Goal: Transaction & Acquisition: Purchase product/service

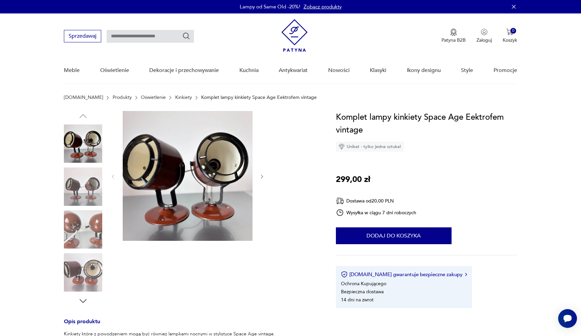
click at [84, 217] on img at bounding box center [83, 229] width 38 height 38
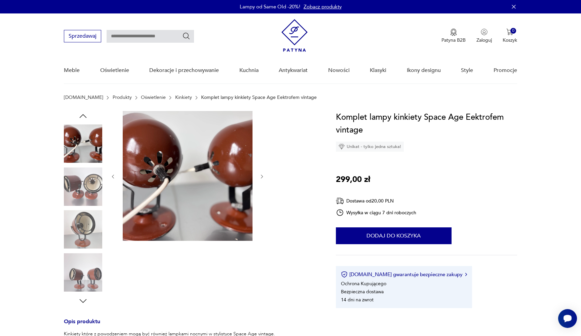
click at [86, 229] on img at bounding box center [83, 229] width 38 height 38
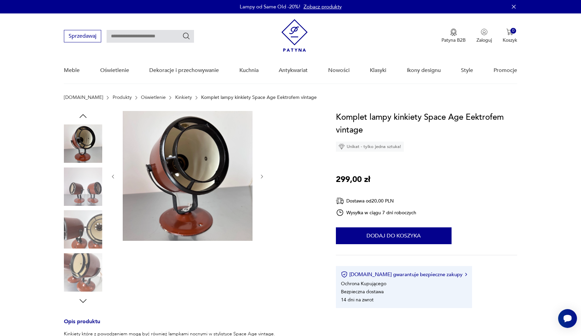
click at [86, 248] on div at bounding box center [83, 229] width 38 height 38
click at [87, 266] on img at bounding box center [83, 272] width 38 height 38
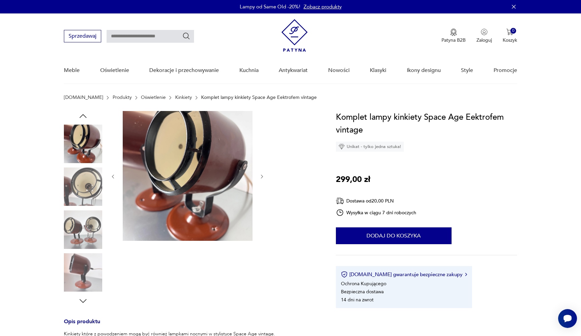
click at [87, 275] on img at bounding box center [83, 272] width 38 height 38
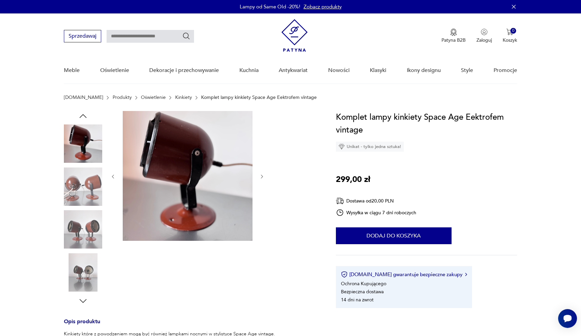
click at [87, 275] on img at bounding box center [83, 272] width 38 height 38
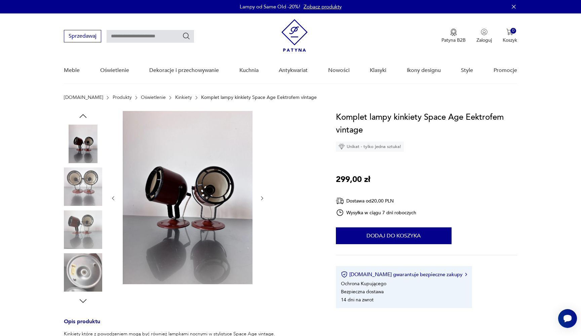
click at [88, 284] on img at bounding box center [83, 272] width 38 height 38
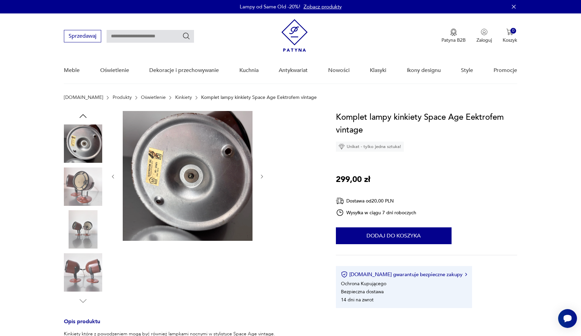
click at [82, 187] on img at bounding box center [83, 186] width 38 height 38
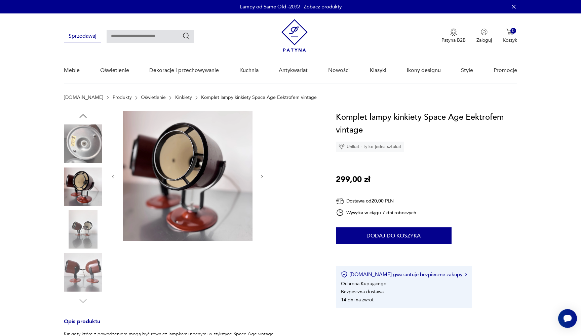
click at [85, 217] on img at bounding box center [83, 229] width 38 height 38
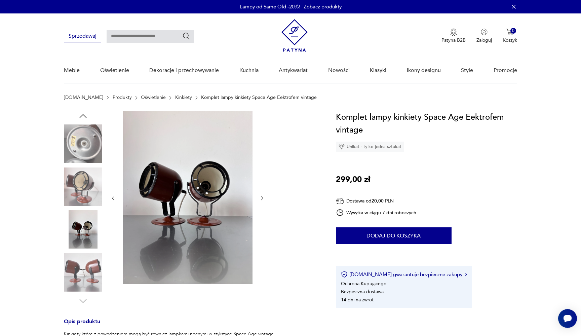
click at [87, 269] on img at bounding box center [83, 272] width 38 height 38
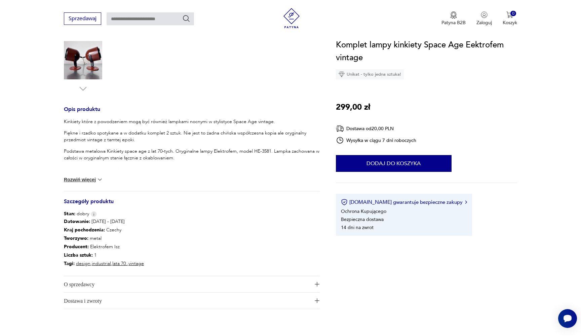
scroll to position [386, 0]
